Goal: Transaction & Acquisition: Book appointment/travel/reservation

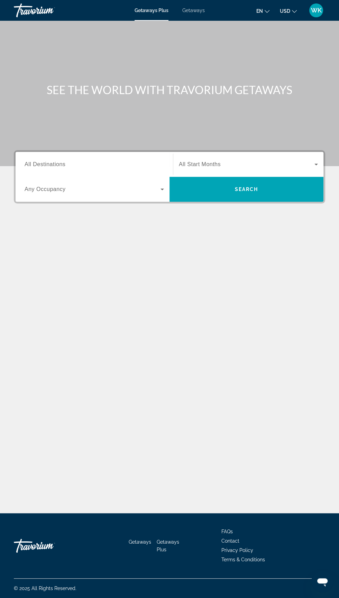
click at [217, 164] on span "All Start Months" at bounding box center [200, 164] width 42 height 6
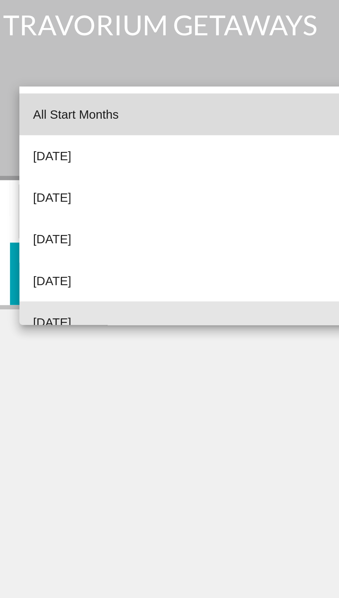
scroll to position [59, 0]
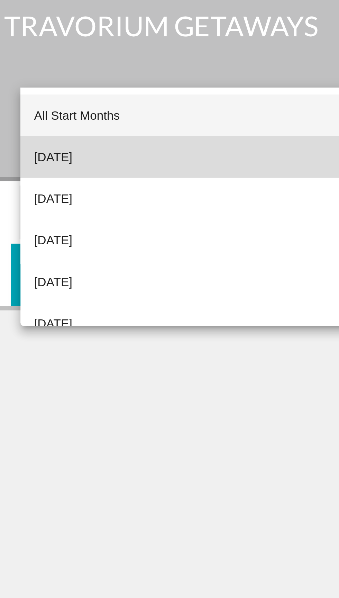
click at [194, 143] on span "[DATE]" at bounding box center [186, 142] width 15 height 8
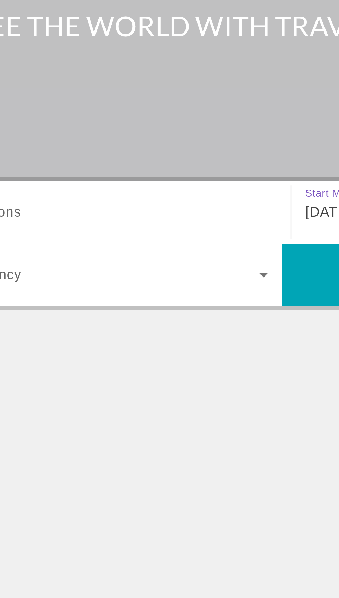
click at [73, 161] on input "Destination All Destinations" at bounding box center [95, 165] width 140 height 8
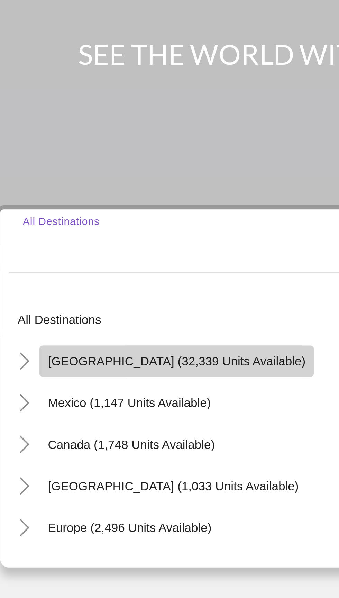
click at [113, 204] on span "Search widget" at bounding box center [86, 212] width 110 height 17
type input "**********"
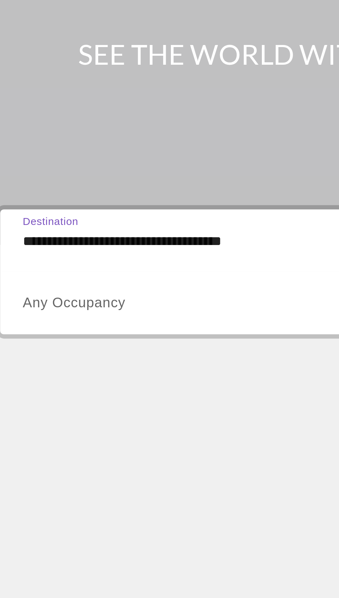
click at [64, 186] on span "Any Occupancy" at bounding box center [45, 189] width 41 height 6
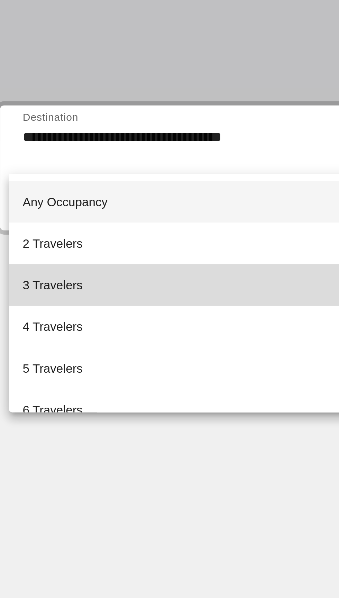
scroll to position [15, 0]
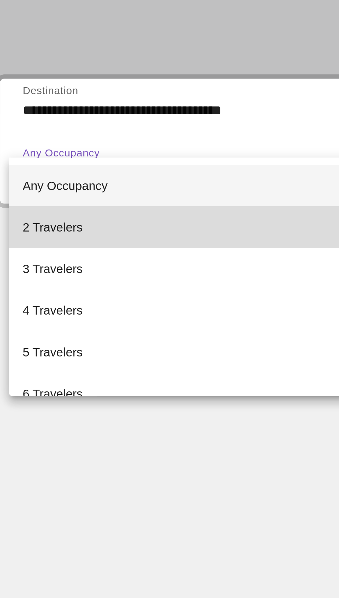
click at [41, 211] on span "2 Travelers" at bounding box center [37, 211] width 24 height 8
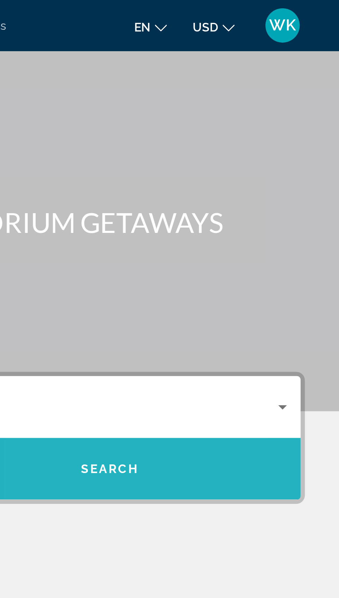
scroll to position [0, 0]
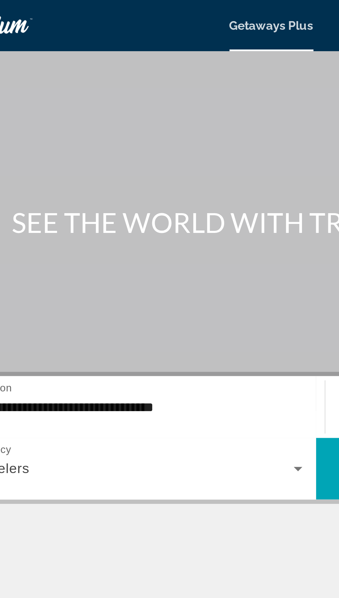
click at [158, 11] on span "Getaways Plus" at bounding box center [152, 11] width 34 height 6
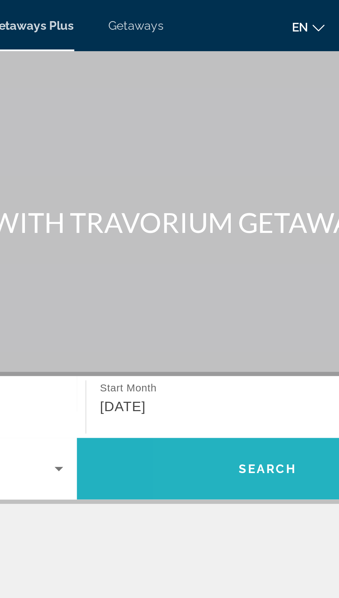
click at [245, 192] on span "Search widget" at bounding box center [247, 189] width 154 height 17
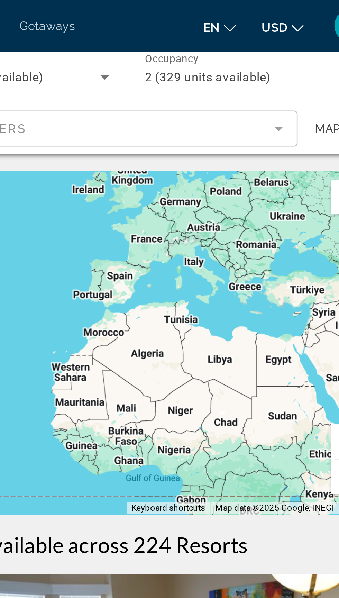
click at [287, 11] on span "USD" at bounding box center [285, 11] width 10 height 6
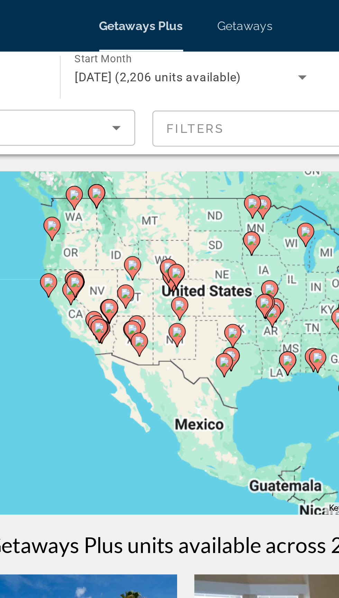
click at [105, 110] on div "To activate drag with keyboard, press Alt + Enter. Once in keyboard drag state,…" at bounding box center [170, 138] width 312 height 139
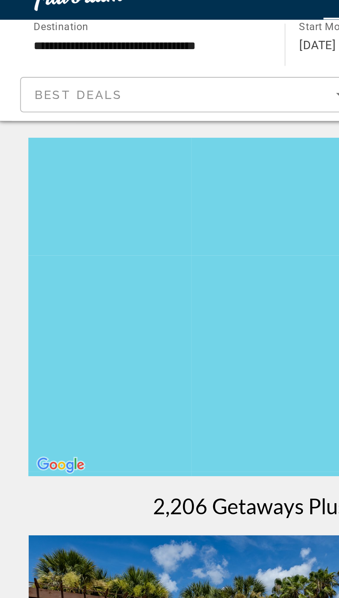
click at [24, 49] on span "Best Deals" at bounding box center [34, 52] width 36 height 6
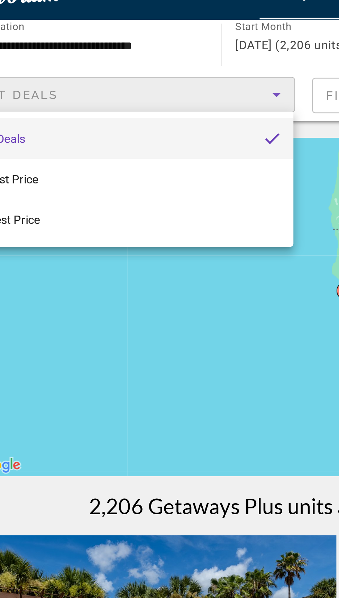
click at [144, 52] on div at bounding box center [169, 299] width 339 height 598
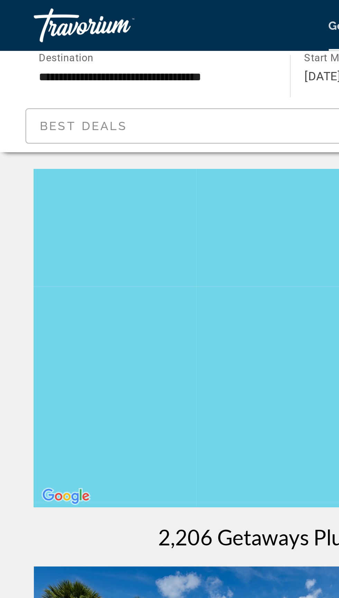
click at [38, 51] on span "Best Deals" at bounding box center [34, 52] width 36 height 6
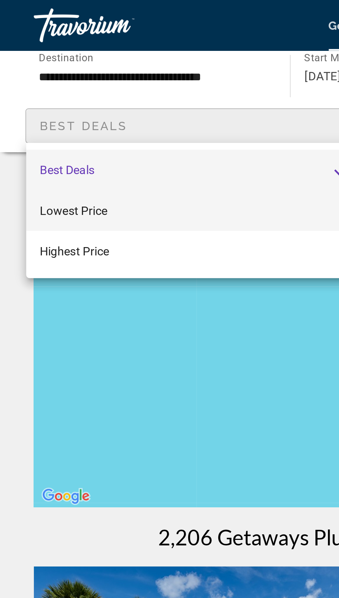
click at [37, 83] on span "Lowest Price" at bounding box center [30, 86] width 28 height 6
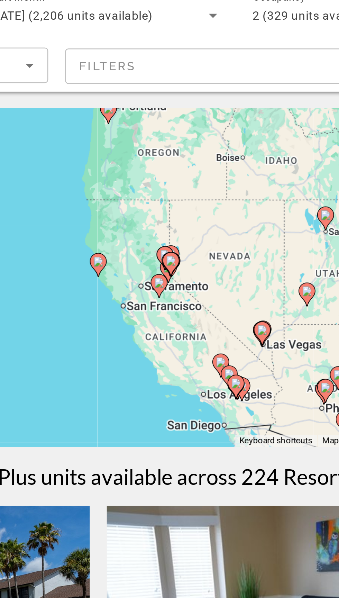
type input "**********"
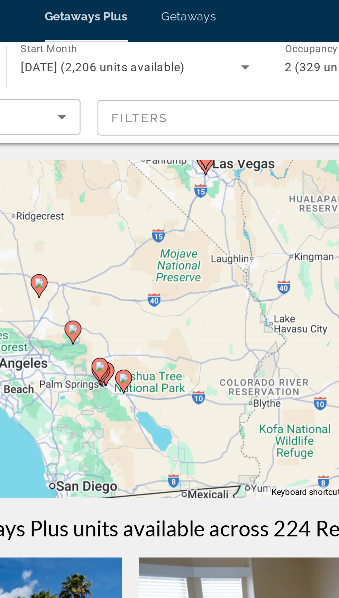
click at [179, 51] on mat-form-field "Filters" at bounding box center [225, 52] width 139 height 15
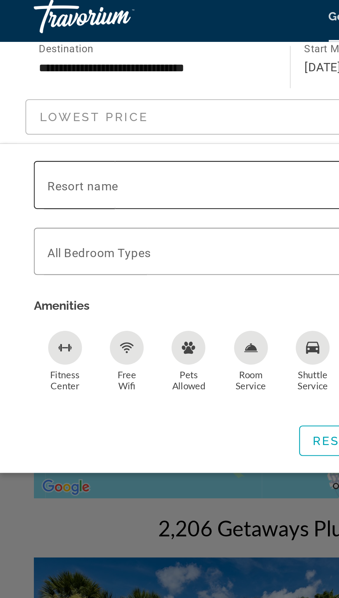
click at [38, 78] on span "Resort name" at bounding box center [33, 80] width 29 height 6
click at [38, 78] on input "Resort name" at bounding box center [89, 80] width 141 height 8
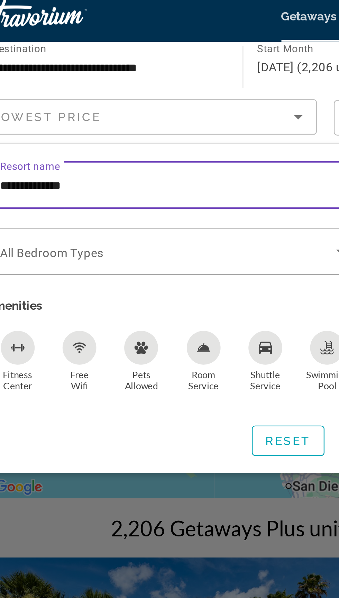
type input "**********"
click at [141, 52] on icon "Sort by" at bounding box center [141, 52] width 3 height 2
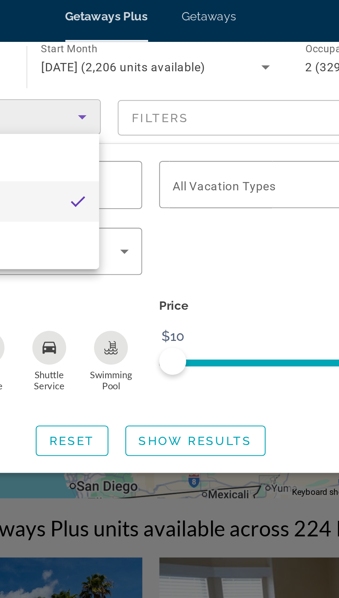
click at [225, 79] on div at bounding box center [169, 299] width 339 height 598
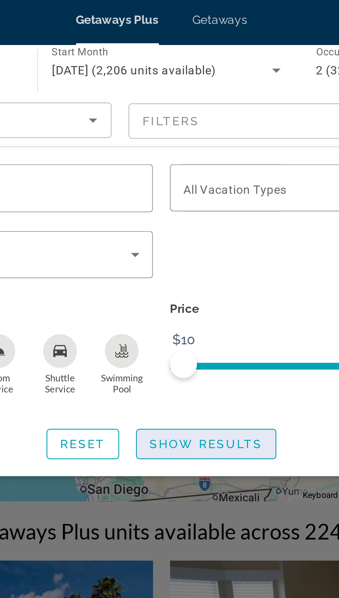
click at [202, 181] on span "Search widget" at bounding box center [188, 184] width 57 height 17
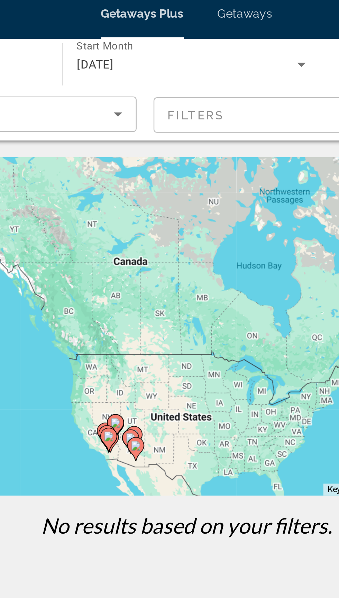
type input "**********"
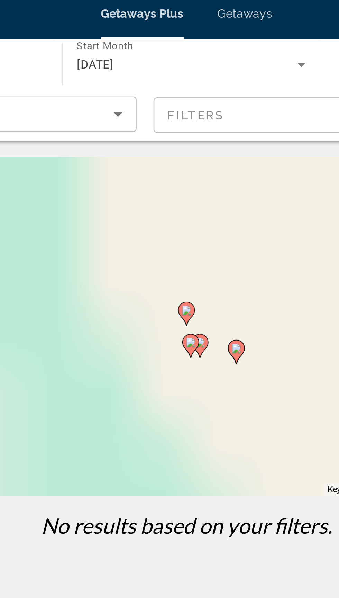
click at [134, 180] on div "To activate drag with keyboard, press Alt + Enter. Once in keyboard drag state,…" at bounding box center [170, 138] width 312 height 139
